Goal: Check status: Check status

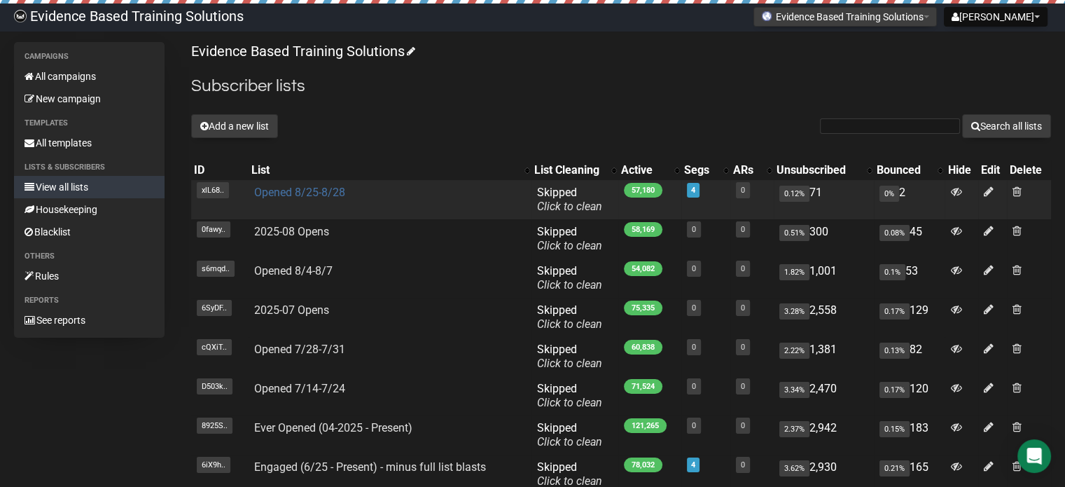
click at [281, 190] on link "Opened 8/25-8/28" at bounding box center [299, 192] width 91 height 13
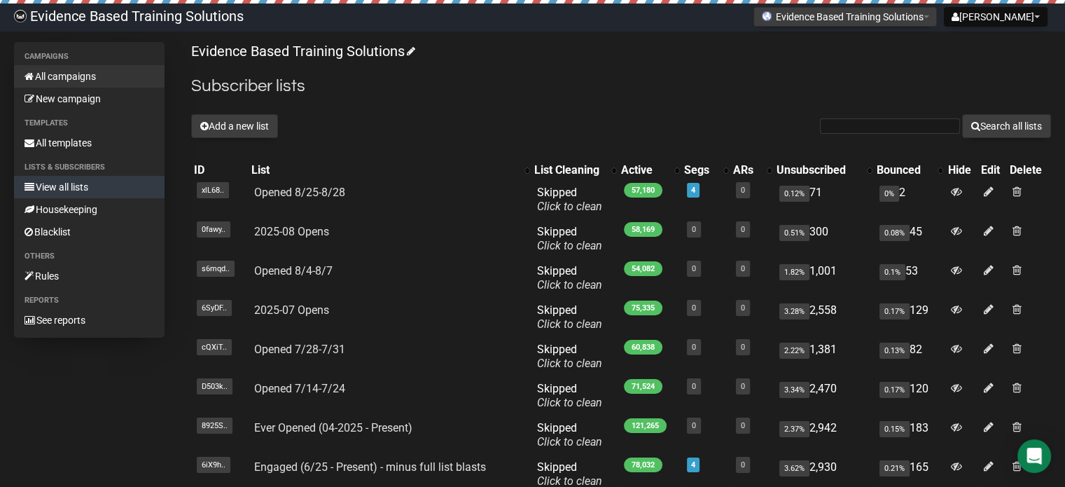
click at [59, 76] on link "All campaigns" at bounding box center [89, 76] width 151 height 22
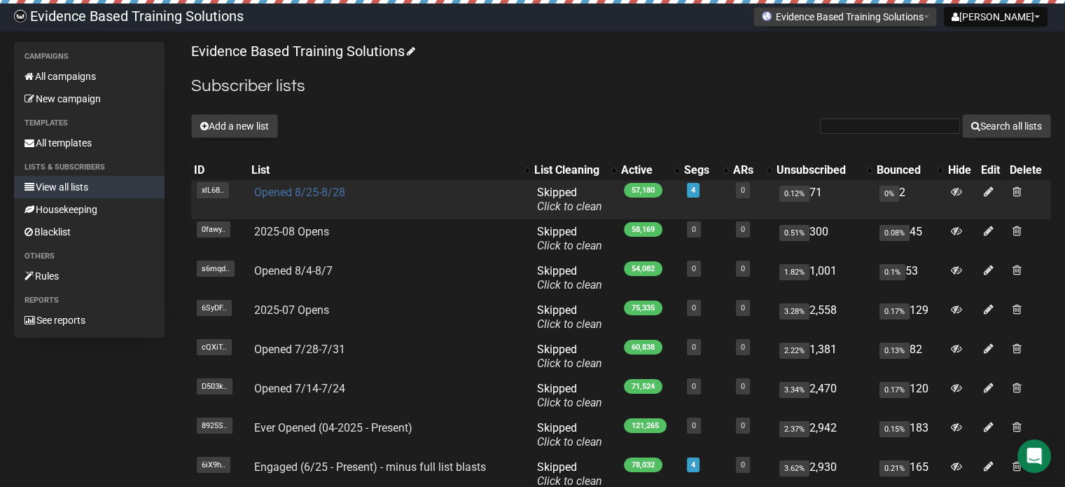
click at [293, 195] on link "Opened 8/25-8/28" at bounding box center [299, 192] width 91 height 13
